Goal: Task Accomplishment & Management: Manage account settings

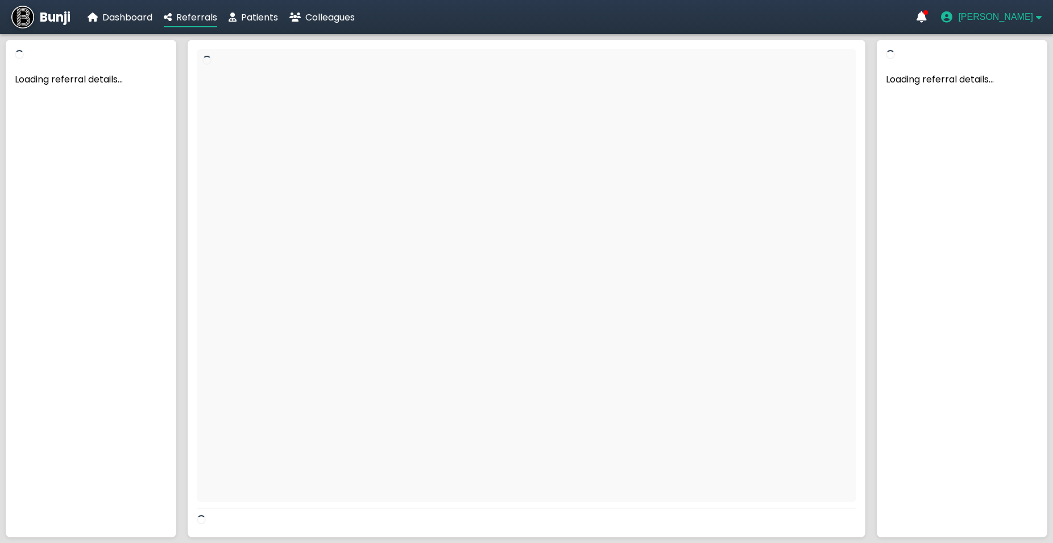
click at [999, 17] on span "[PERSON_NAME]" at bounding box center [995, 17] width 75 height 10
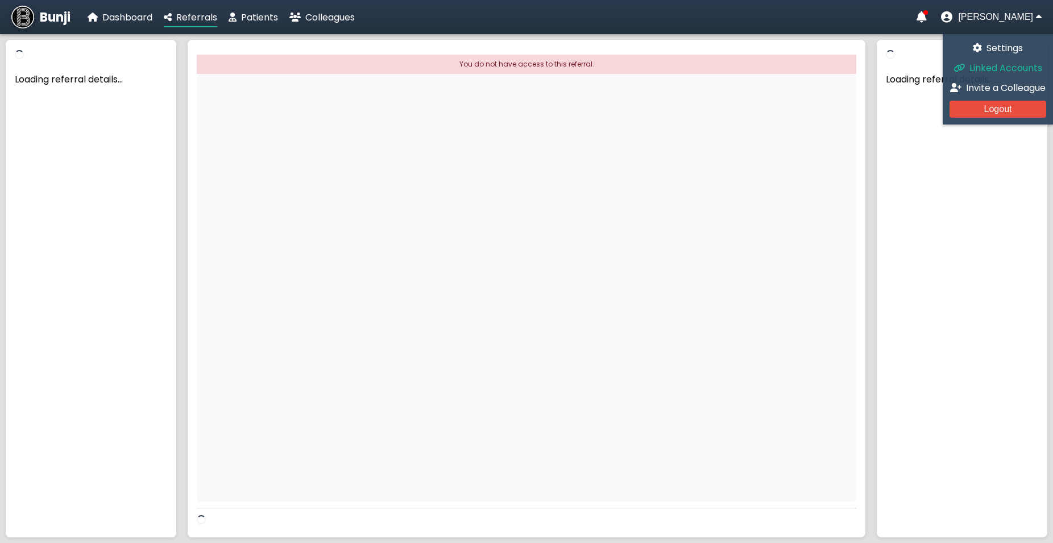
click at [1004, 63] on span "Linked Accounts" at bounding box center [1006, 67] width 73 height 13
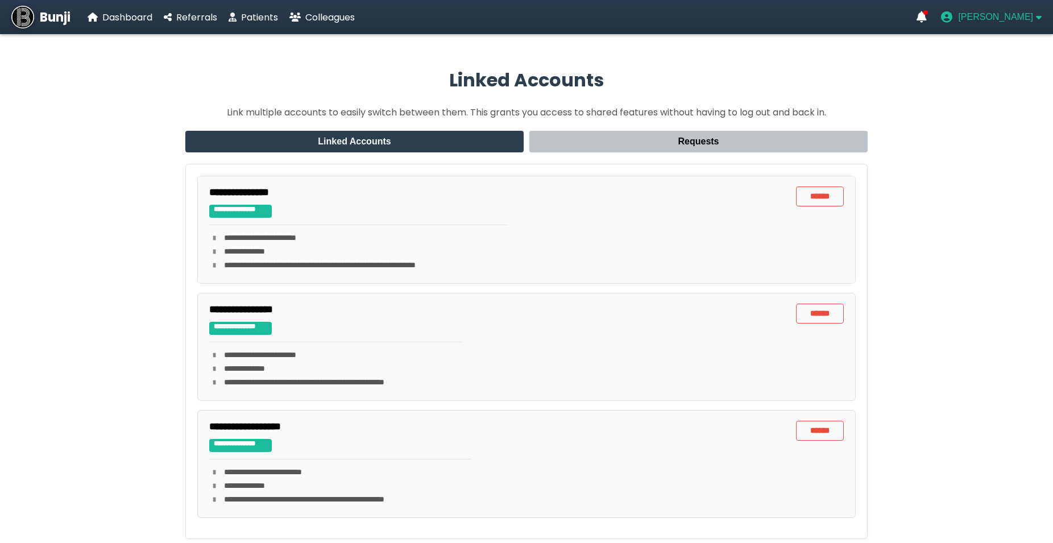
click at [984, 18] on span "[PERSON_NAME]" at bounding box center [995, 17] width 75 height 10
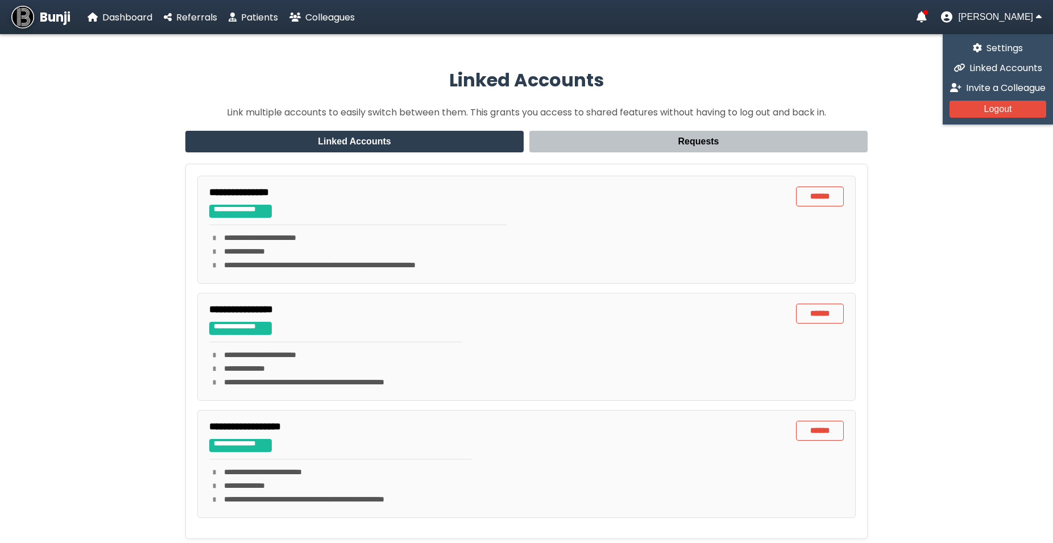
click at [745, 109] on p "Link multiple accounts to easily switch between them. This grants you access to…" at bounding box center [526, 112] width 682 height 14
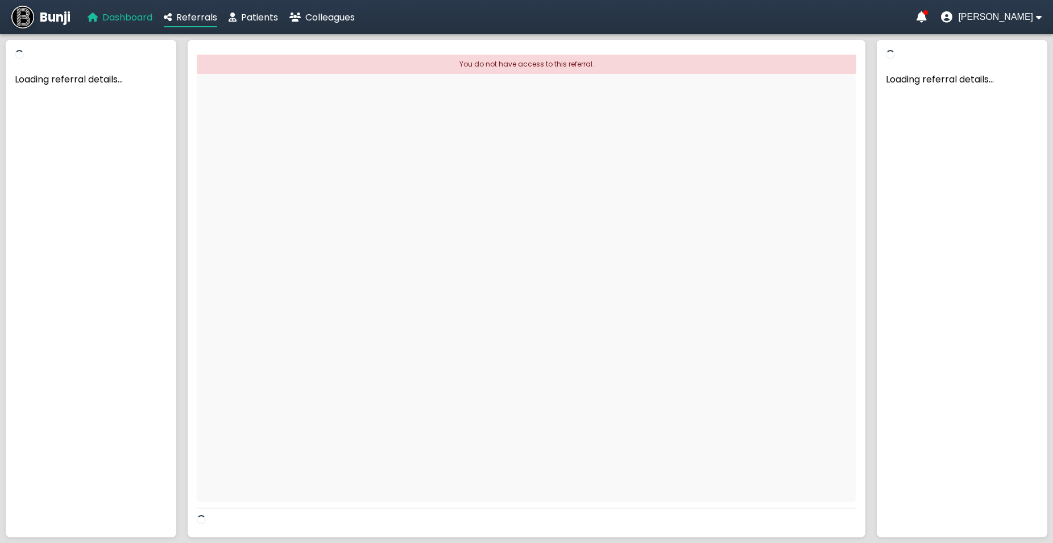
click at [129, 20] on span "Dashboard" at bounding box center [127, 17] width 50 height 13
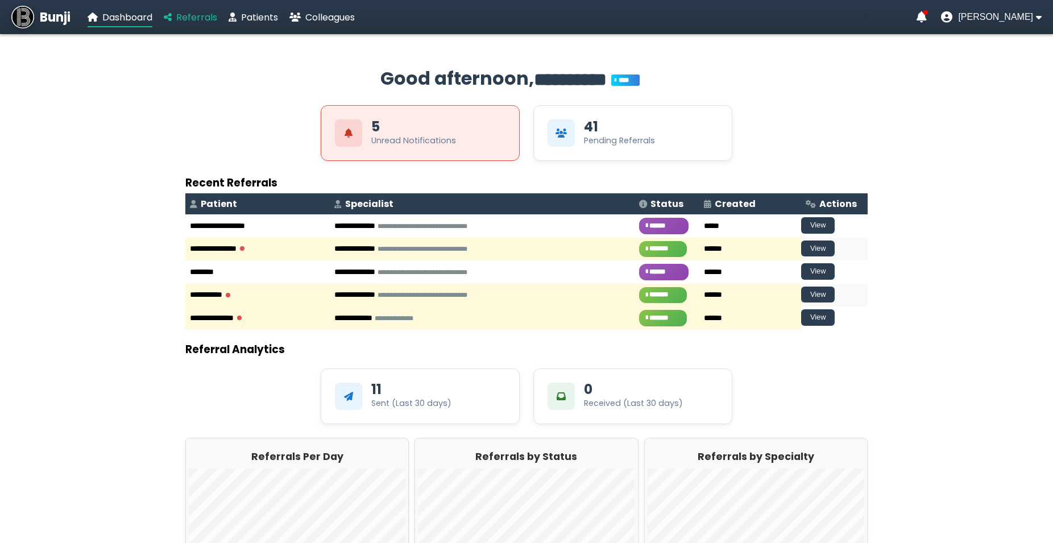
click at [192, 18] on span "Referrals" at bounding box center [196, 17] width 41 height 13
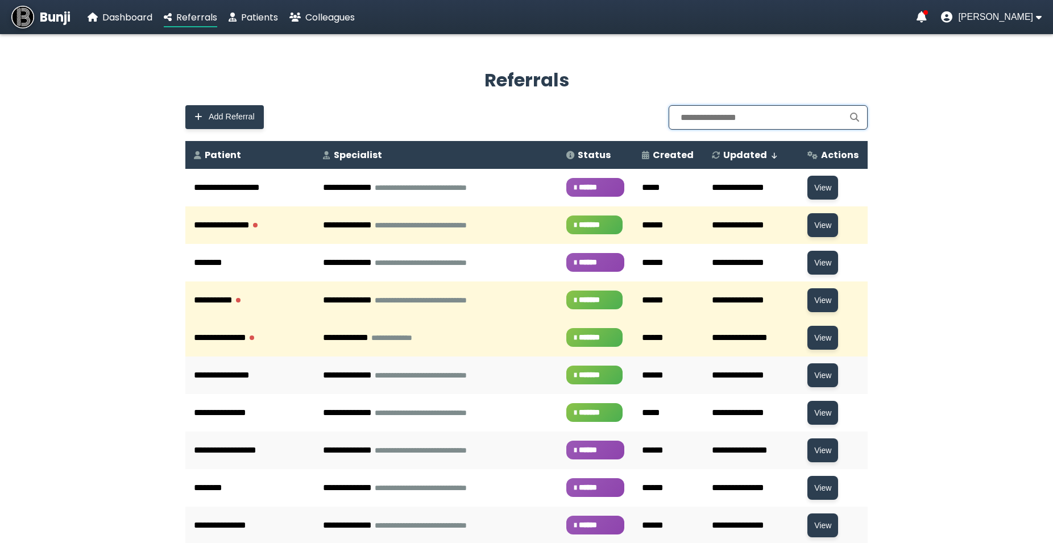
click at [728, 125] on input "text" at bounding box center [768, 117] width 199 height 24
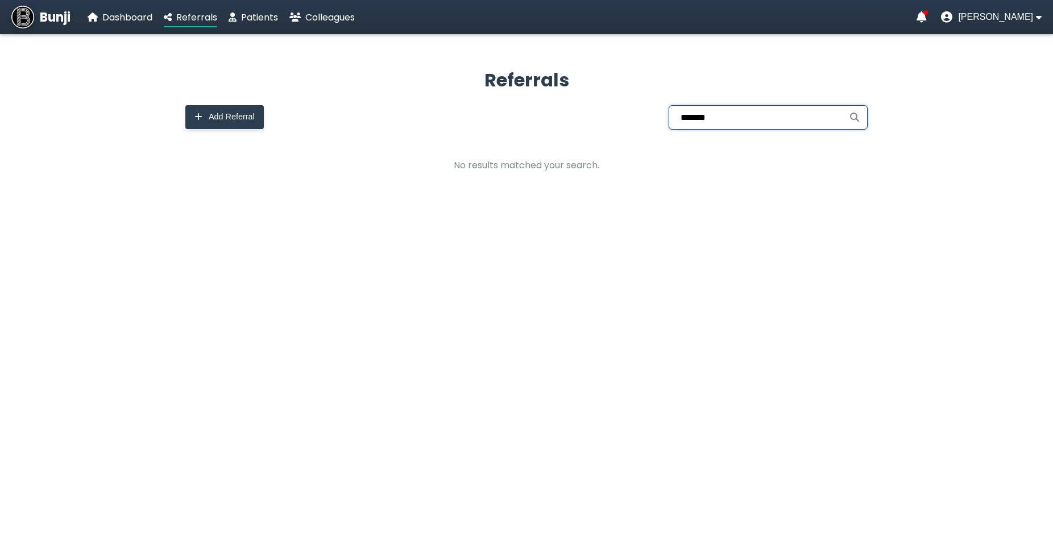
type input "*******"
click at [979, 17] on span "[PERSON_NAME]" at bounding box center [995, 17] width 75 height 10
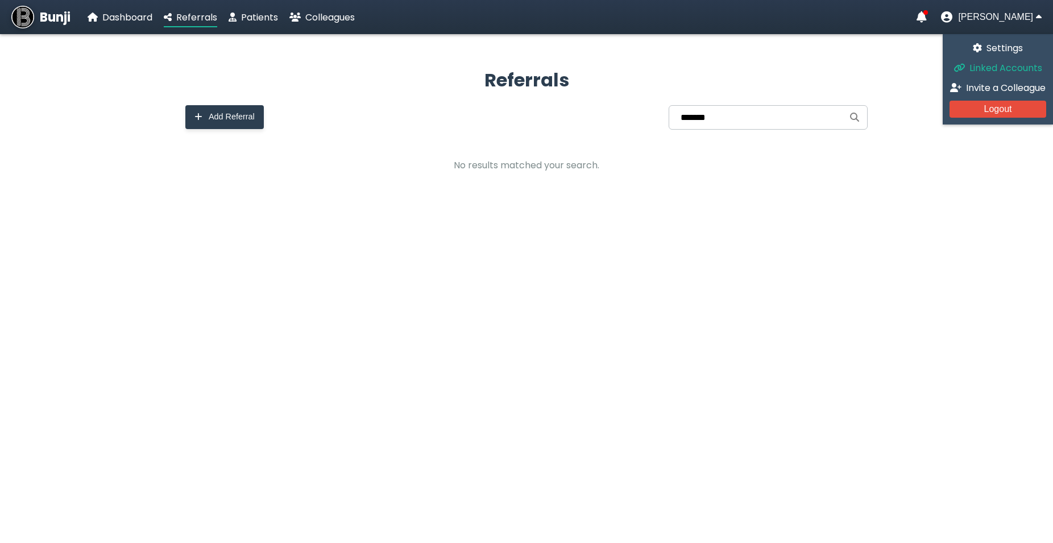
click at [979, 61] on link "Linked Accounts" at bounding box center [998, 68] width 97 height 14
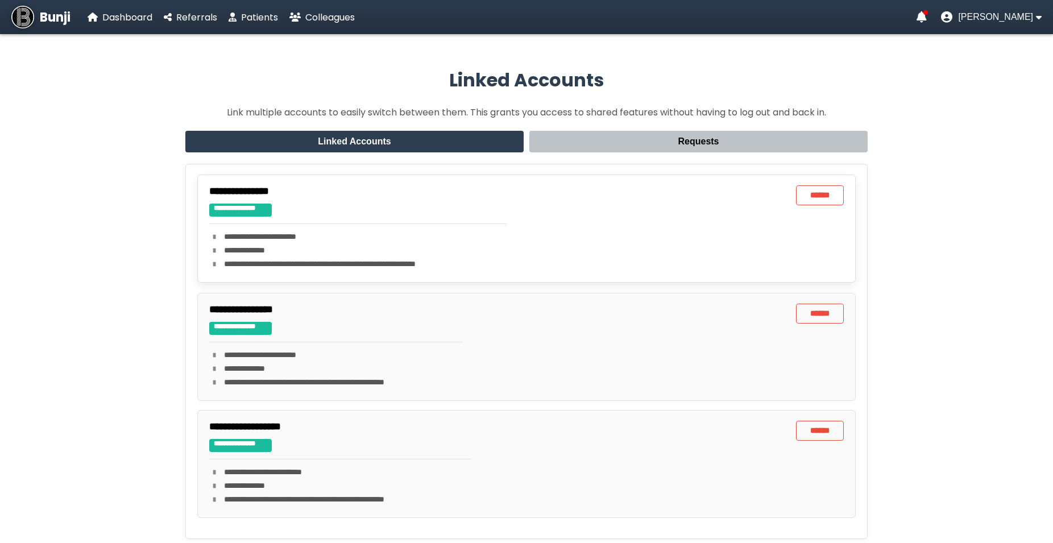
click at [362, 204] on div "**********" at bounding box center [357, 228] width 297 height 86
